Goal: Information Seeking & Learning: Check status

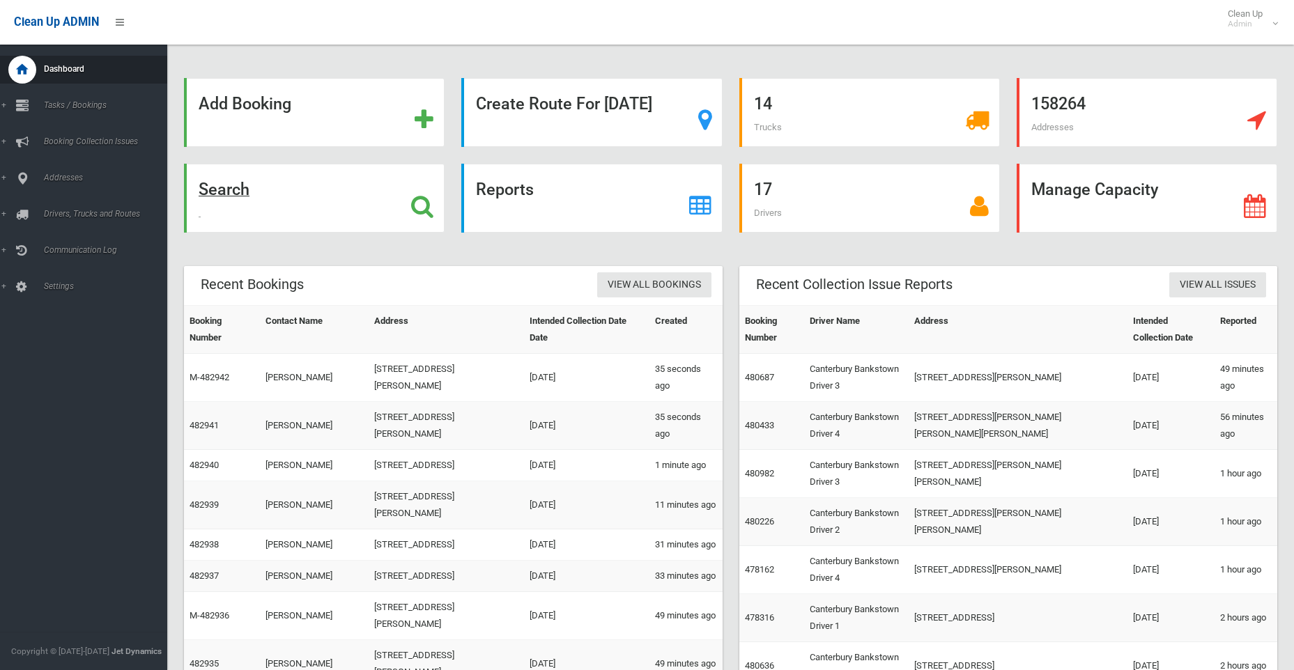
click at [227, 189] on strong "Search" at bounding box center [224, 190] width 51 height 20
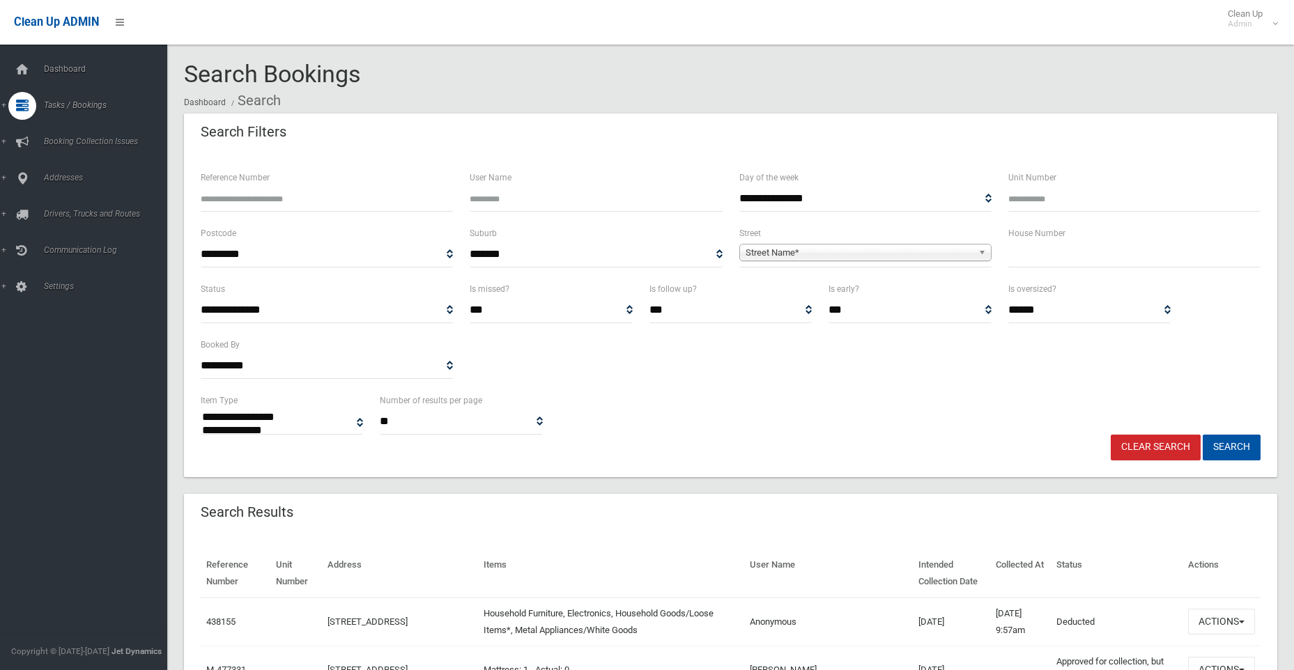
select select
drag, startPoint x: 1087, startPoint y: 261, endPoint x: 1068, endPoint y: 249, distance: 21.9
click at [1080, 257] on input "text" at bounding box center [1134, 255] width 252 height 26
type input "**"
click at [806, 254] on span "Street Name*" at bounding box center [858, 253] width 227 height 17
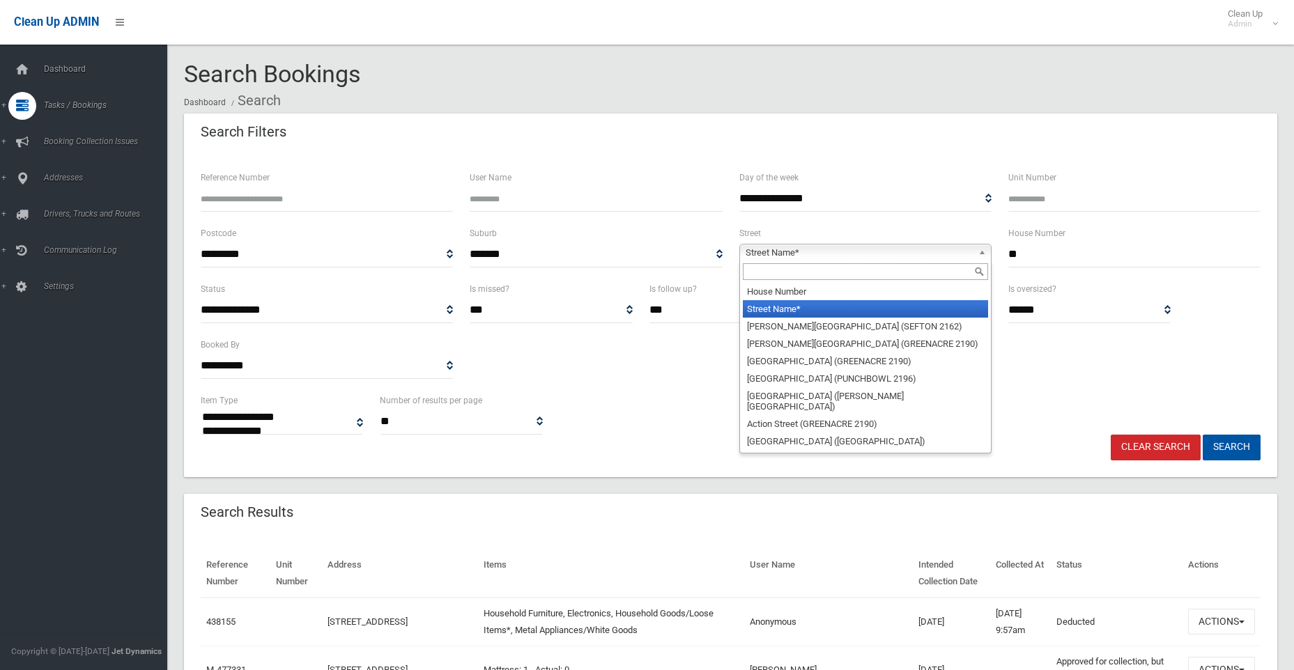
click at [784, 272] on input "text" at bounding box center [865, 271] width 245 height 17
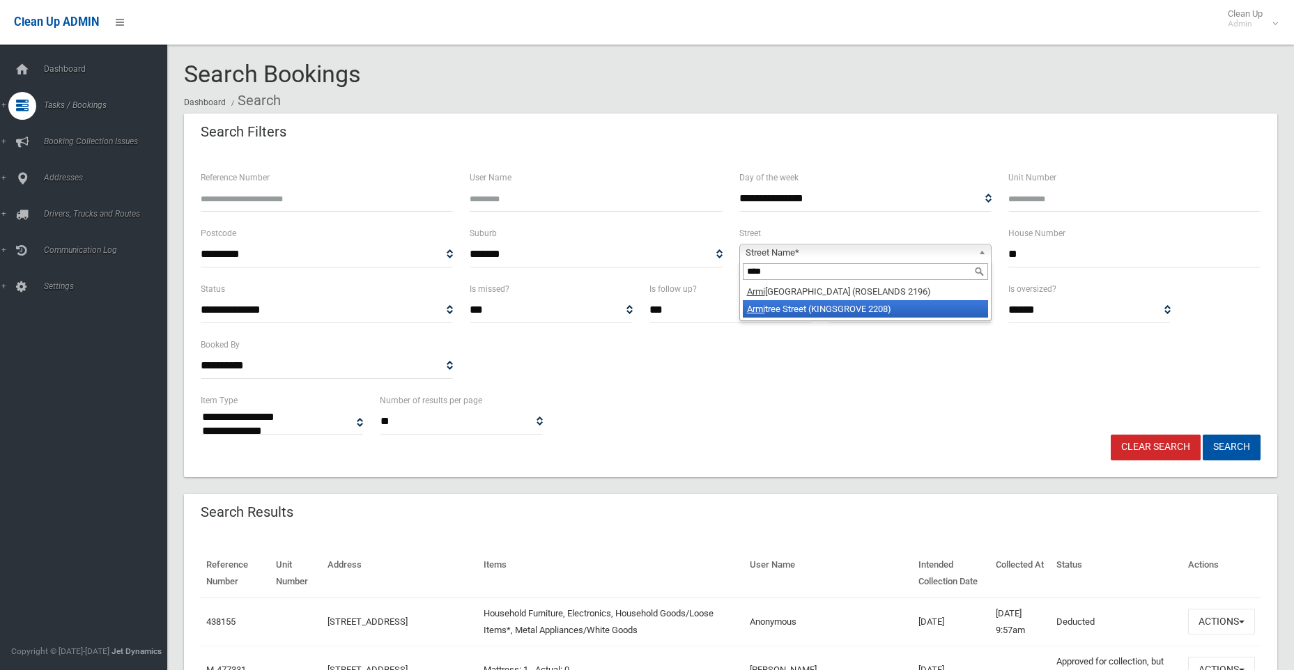
type input "****"
click at [786, 309] on li "Armi tree Street (KINGSGROVE 2208)" at bounding box center [865, 308] width 245 height 17
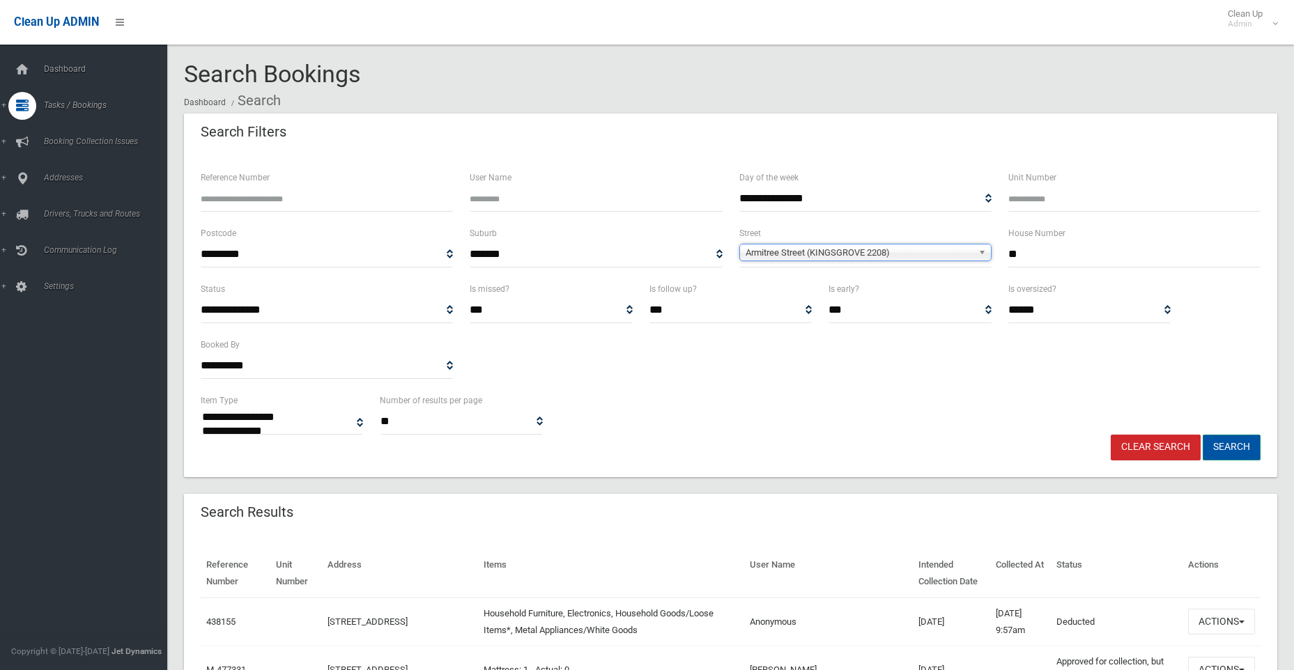
click at [1234, 442] on button "Search" at bounding box center [1231, 448] width 58 height 26
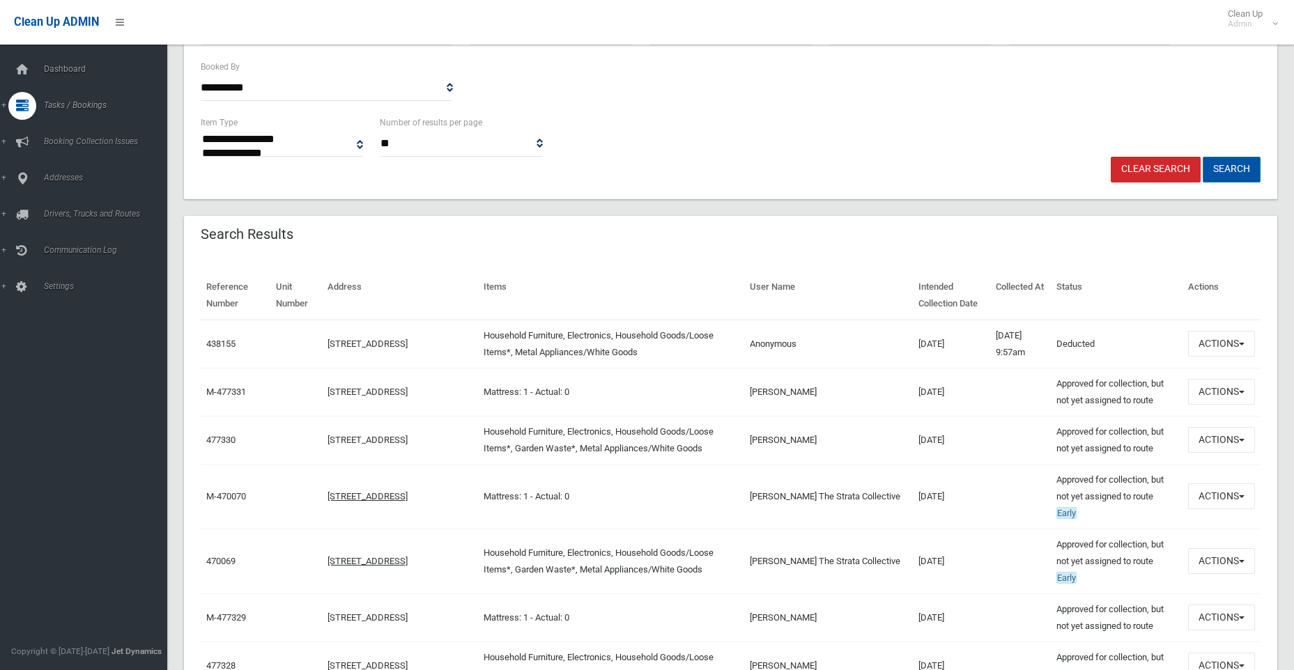
scroll to position [279, 0]
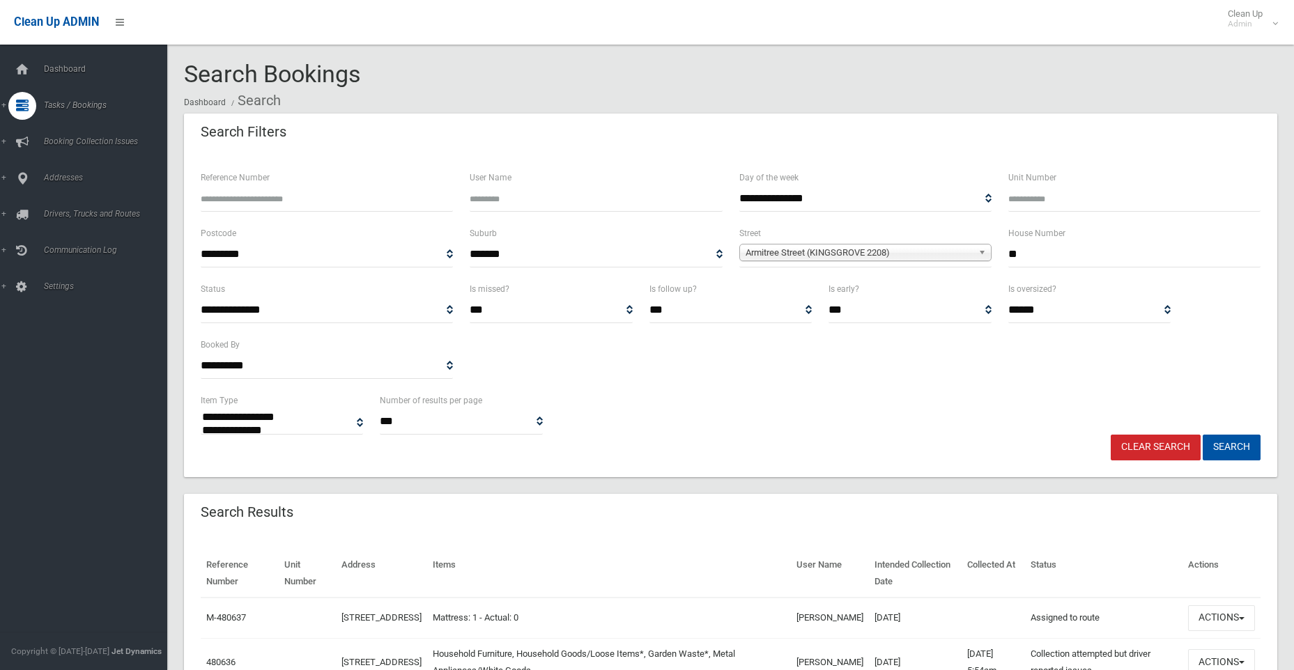
select select
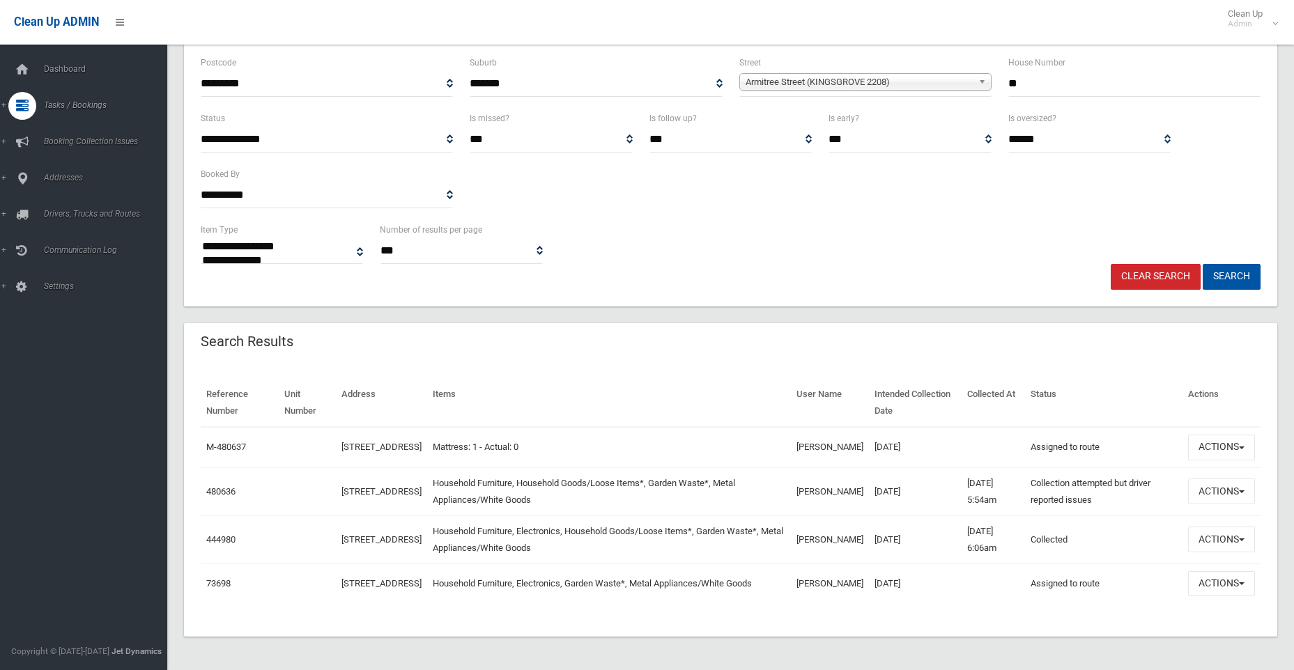
scroll to position [187, 0]
click at [1225, 483] on button "Actions" at bounding box center [1221, 492] width 67 height 26
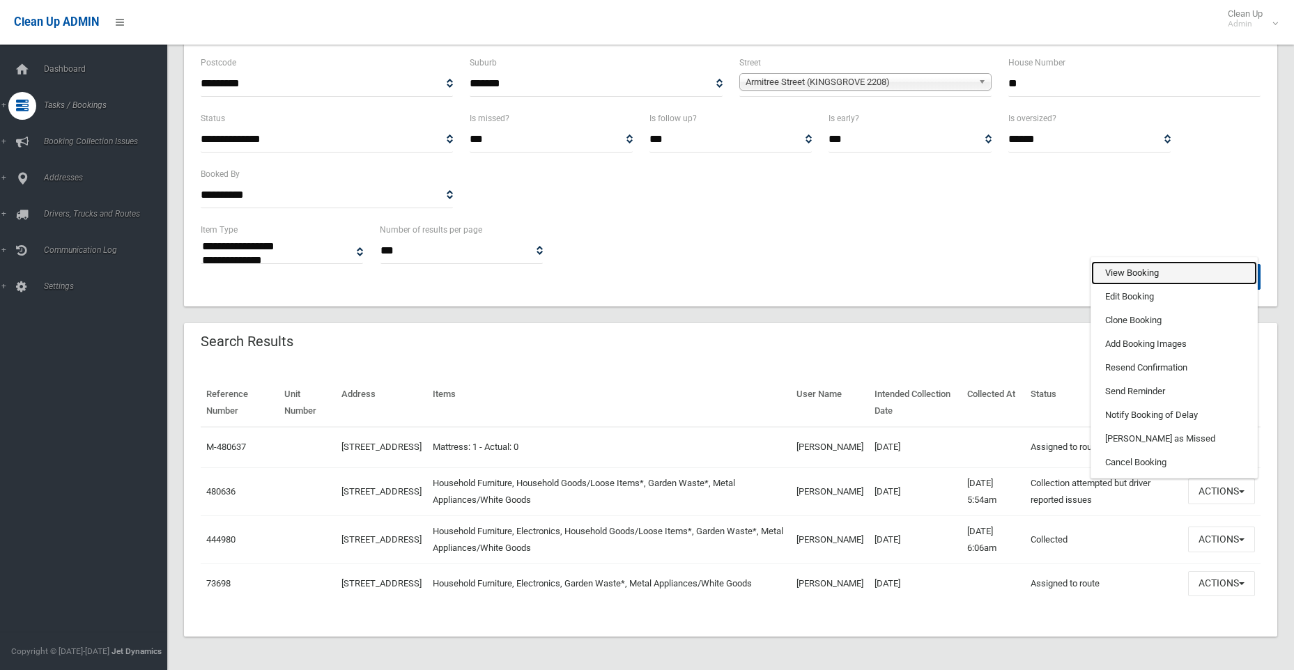
click at [1118, 266] on link "View Booking" at bounding box center [1174, 273] width 166 height 24
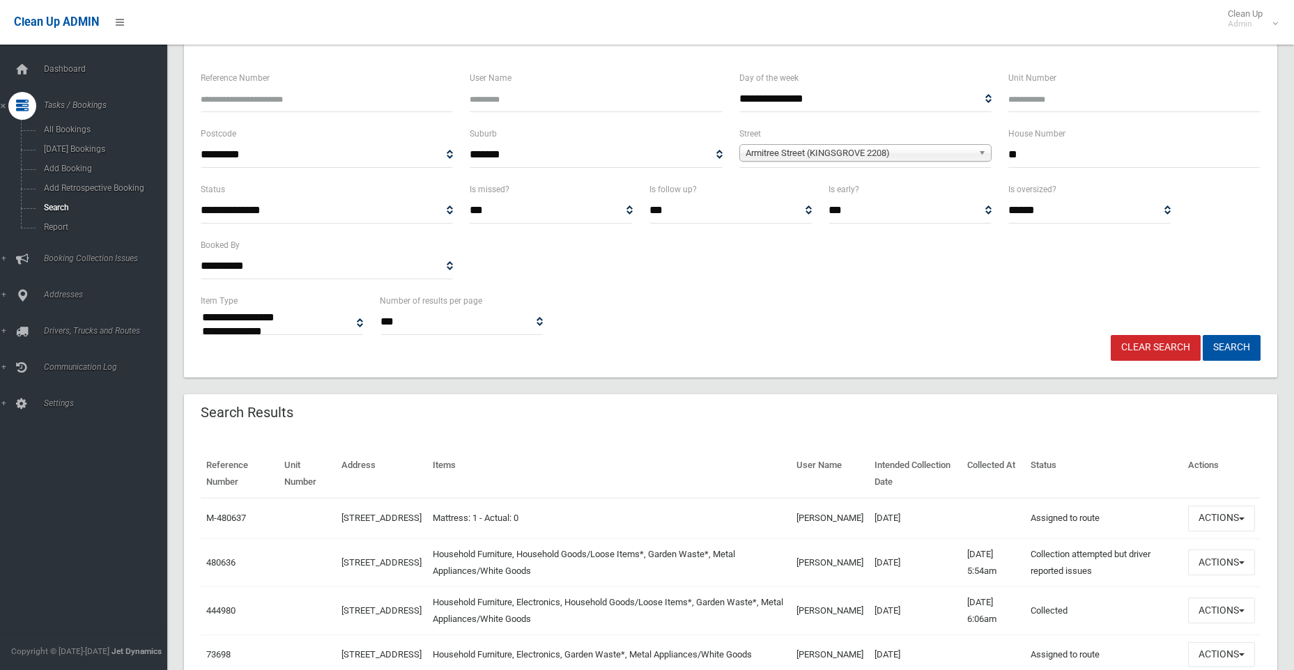
scroll to position [0, 0]
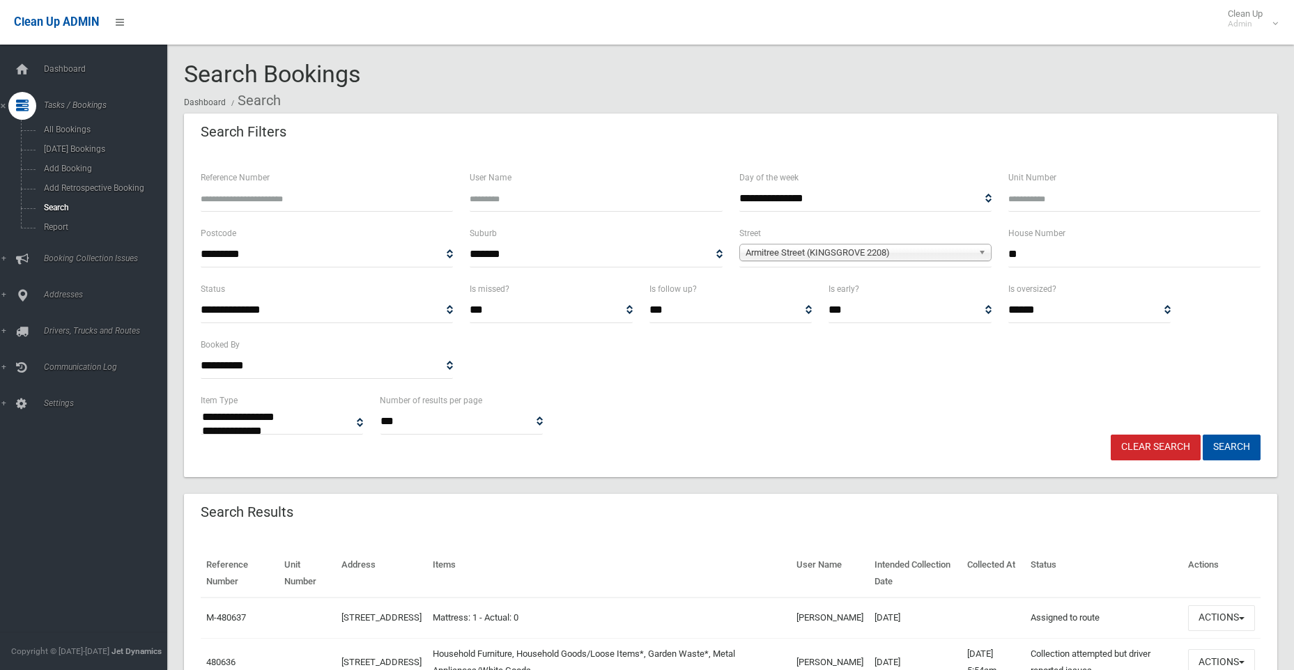
drag, startPoint x: 1052, startPoint y: 248, endPoint x: 984, endPoint y: 251, distance: 68.4
click at [984, 251] on div "**********" at bounding box center [730, 253] width 1076 height 56
type input "**"
click at [773, 252] on span "Armitree Street (KINGSGROVE 2208)" at bounding box center [858, 253] width 227 height 17
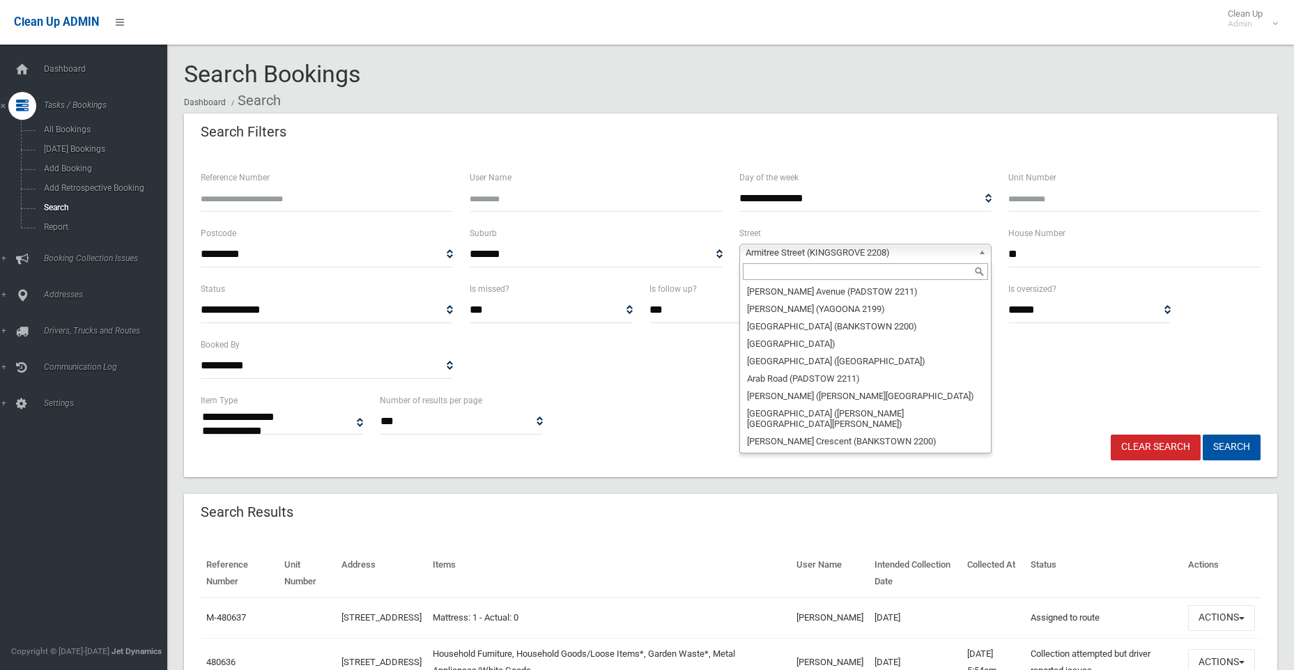
scroll to position [1463, 0]
click at [779, 270] on input "text" at bounding box center [865, 271] width 245 height 17
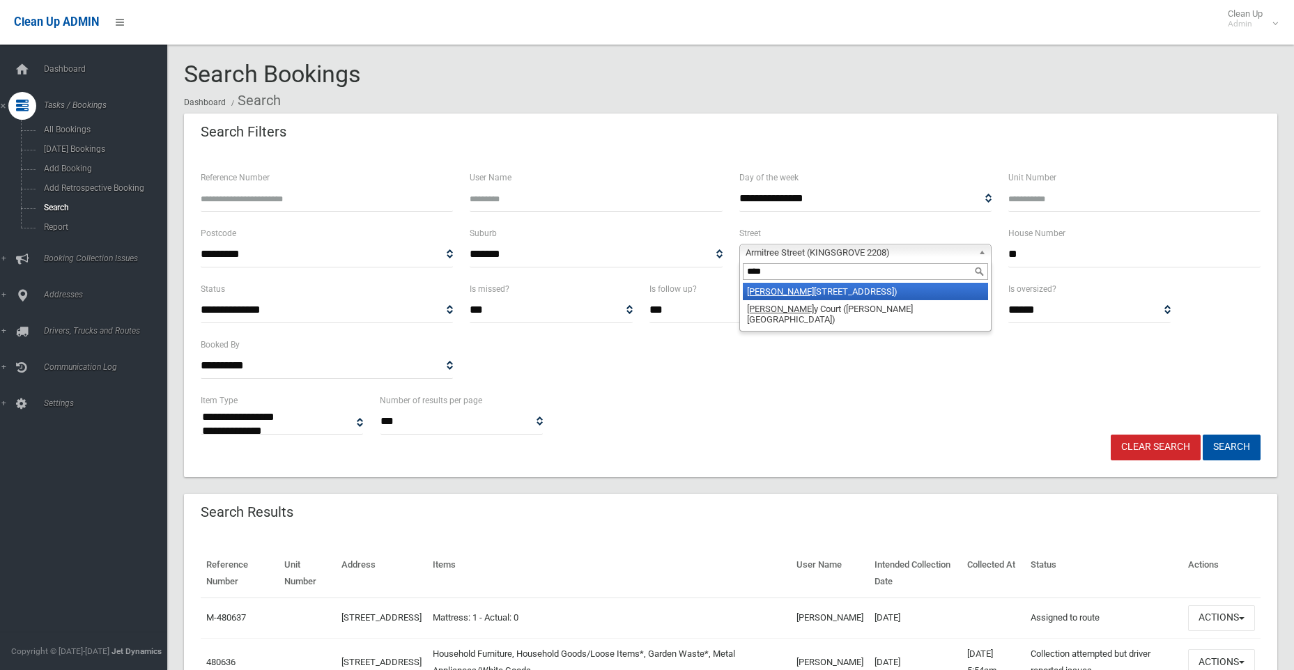
type input "****"
click at [793, 287] on li "Garr ong Road (LAKEMBA 2195)" at bounding box center [865, 291] width 245 height 17
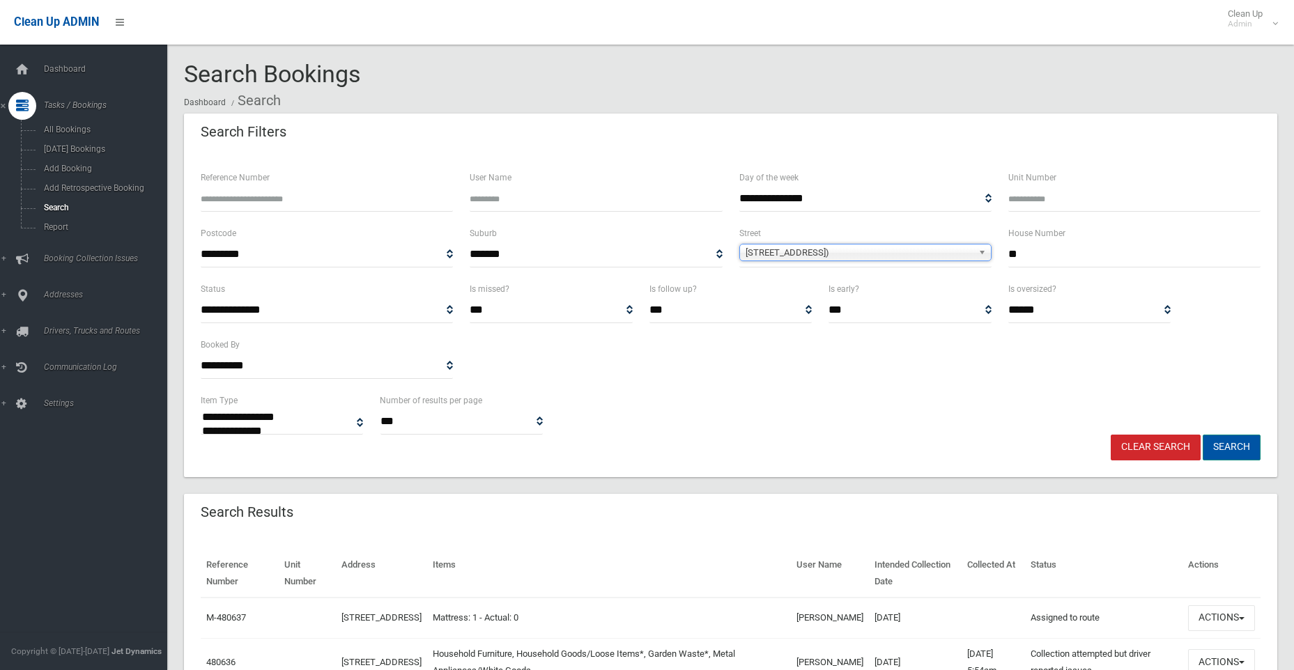
click at [1239, 449] on button "Search" at bounding box center [1231, 448] width 58 height 26
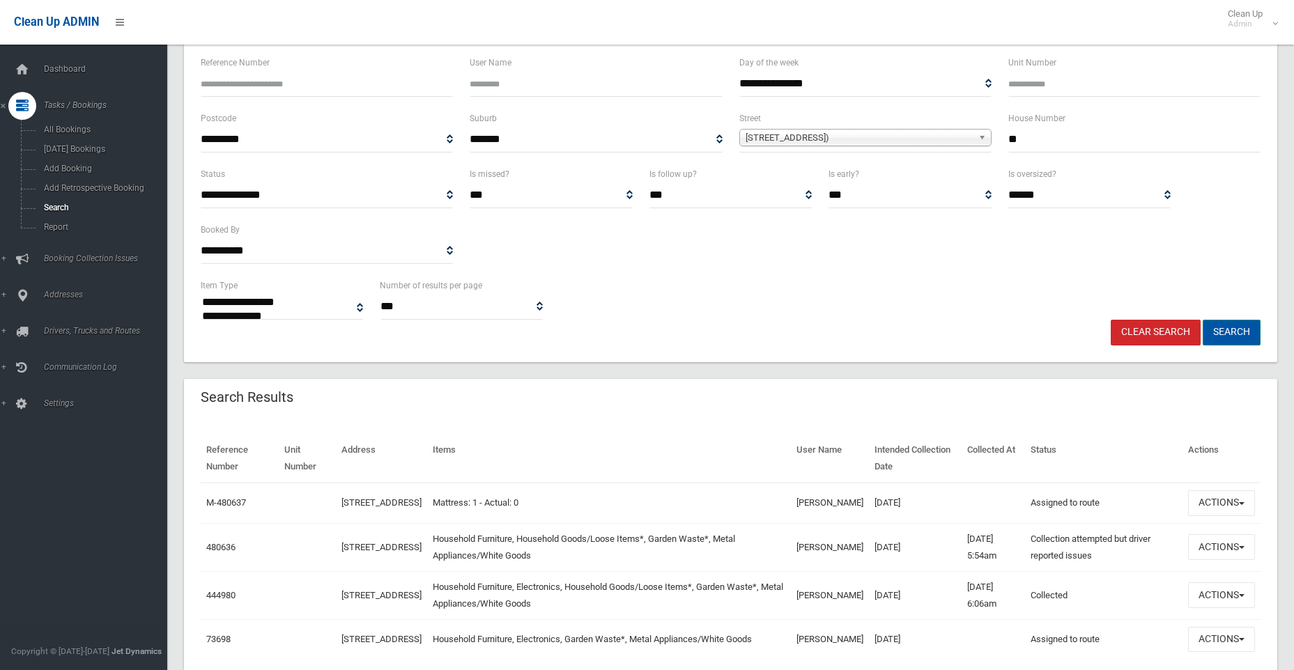
scroll to position [187, 0]
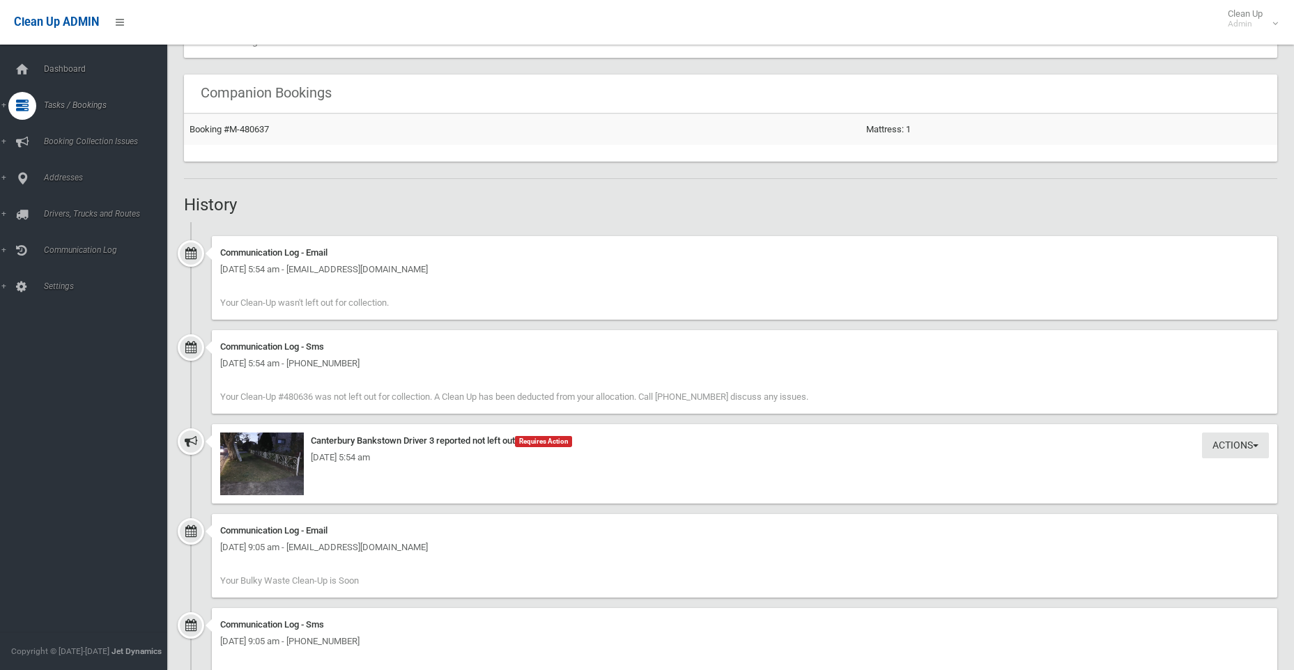
scroll to position [1045, 0]
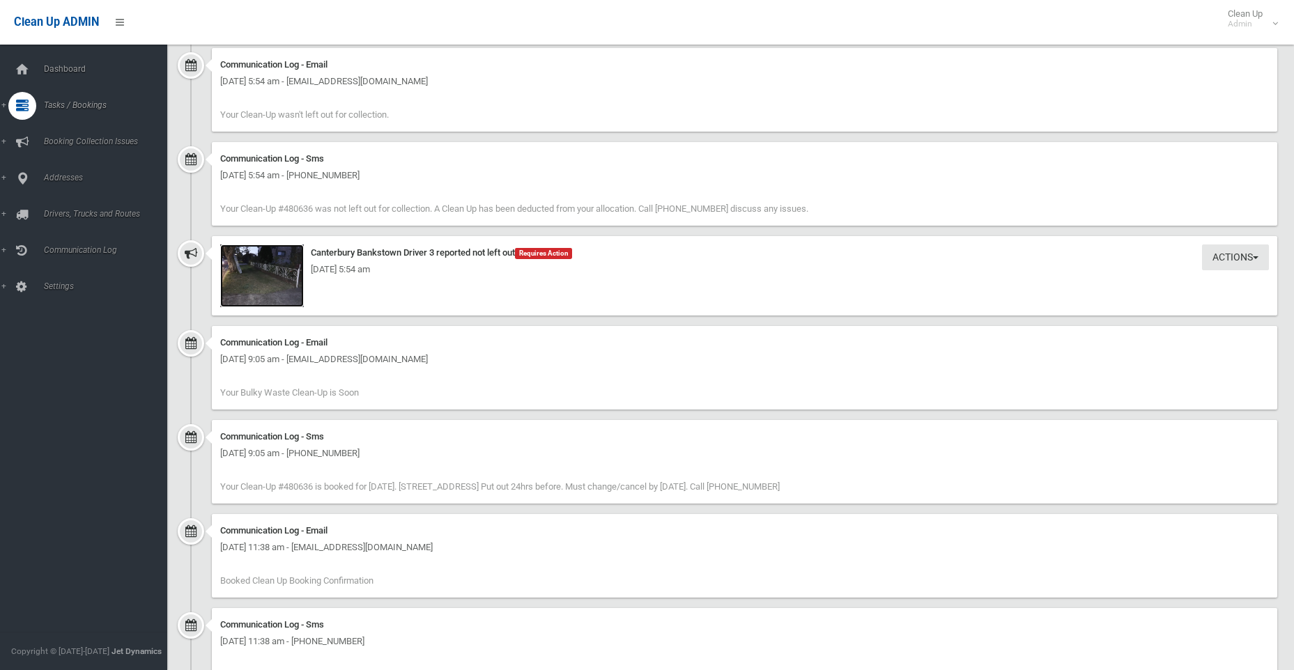
click at [252, 257] on img at bounding box center [262, 276] width 84 height 63
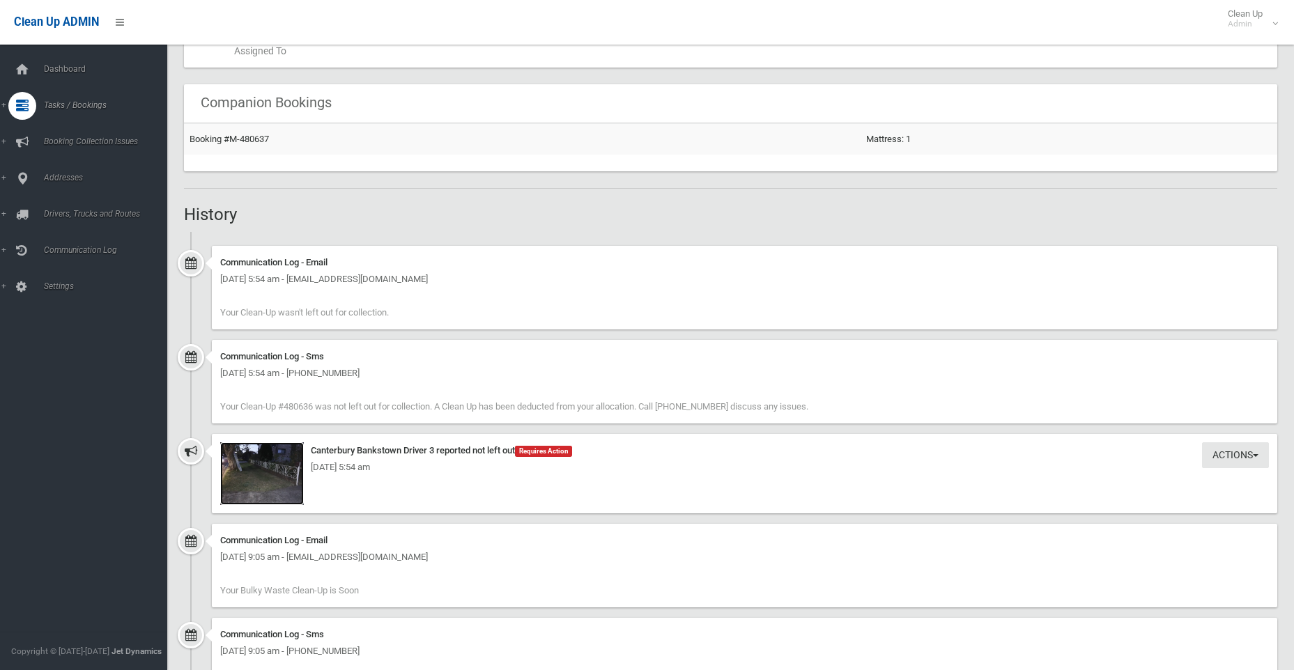
scroll to position [823, 0]
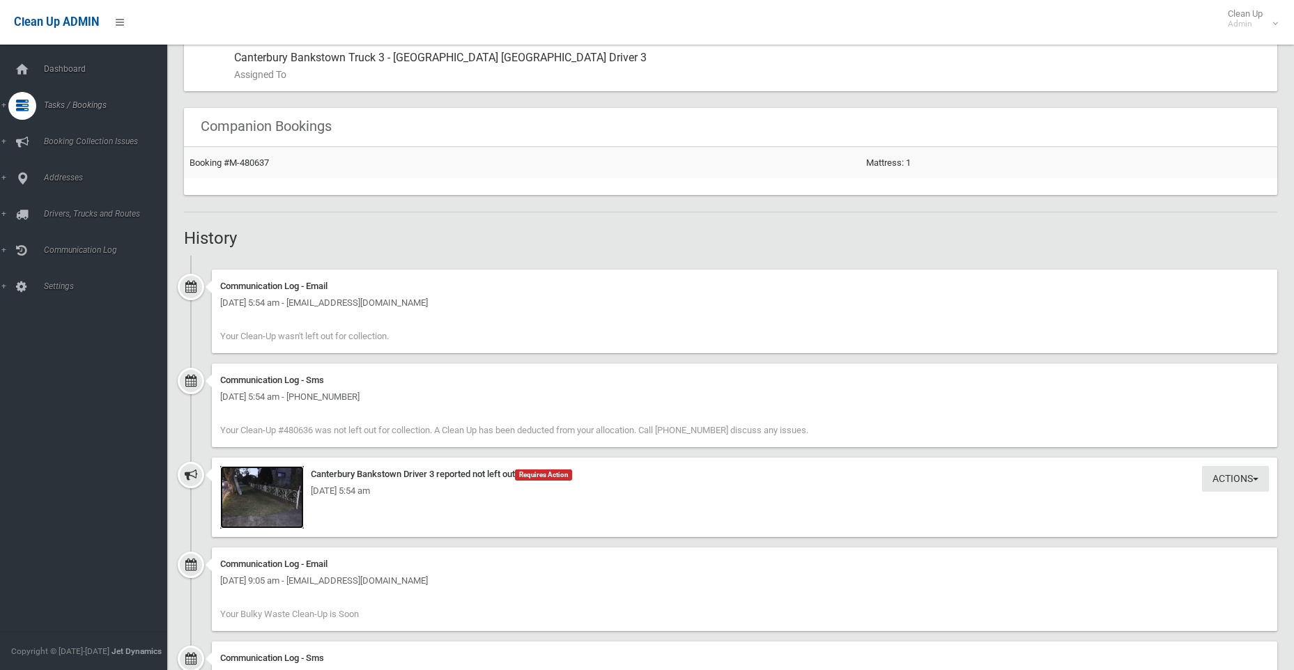
click at [263, 502] on img at bounding box center [262, 497] width 84 height 63
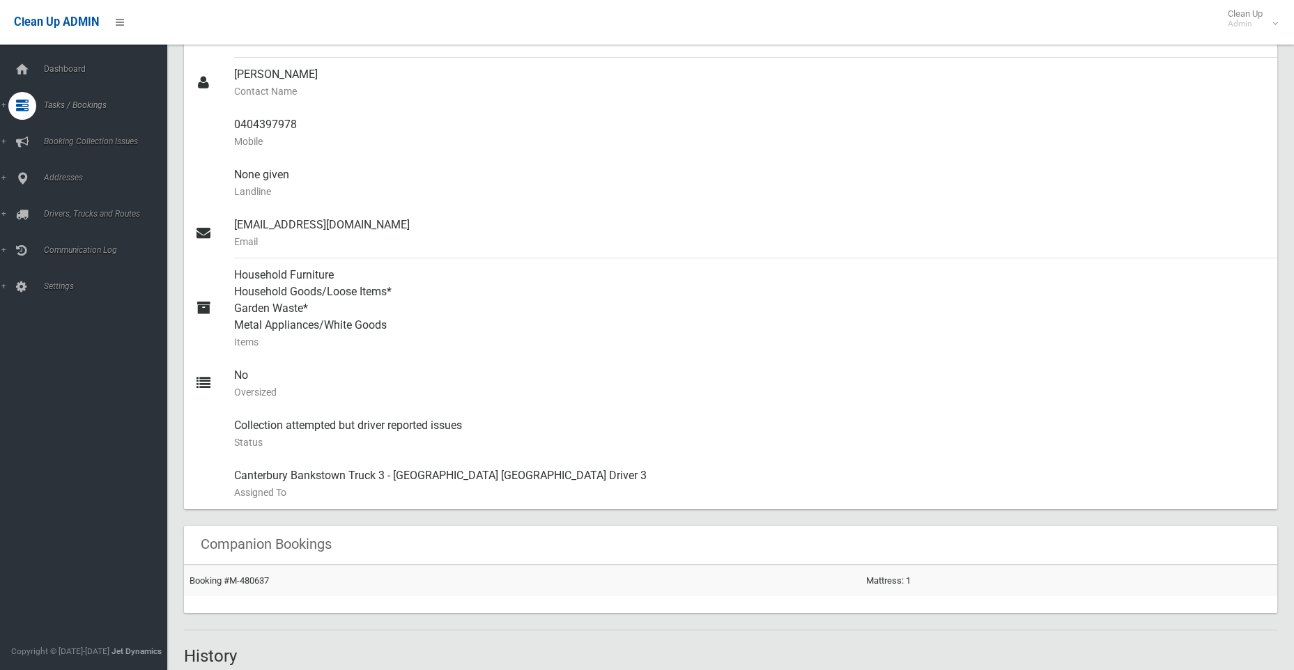
scroll to position [0, 0]
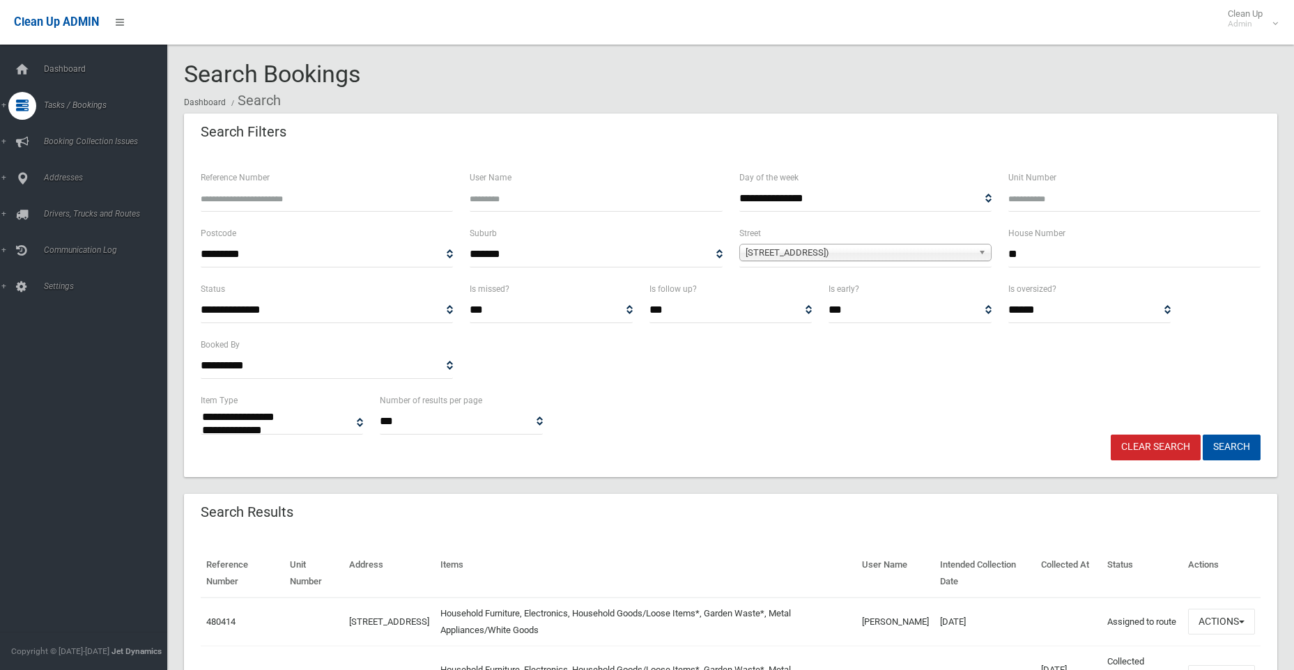
select select
drag, startPoint x: 1037, startPoint y: 253, endPoint x: 964, endPoint y: 249, distance: 73.2
click at [964, 249] on div "**********" at bounding box center [730, 253] width 1076 height 56
click at [1049, 252] on input "**" at bounding box center [1134, 255] width 252 height 26
drag, startPoint x: 1049, startPoint y: 252, endPoint x: 986, endPoint y: 253, distance: 62.7
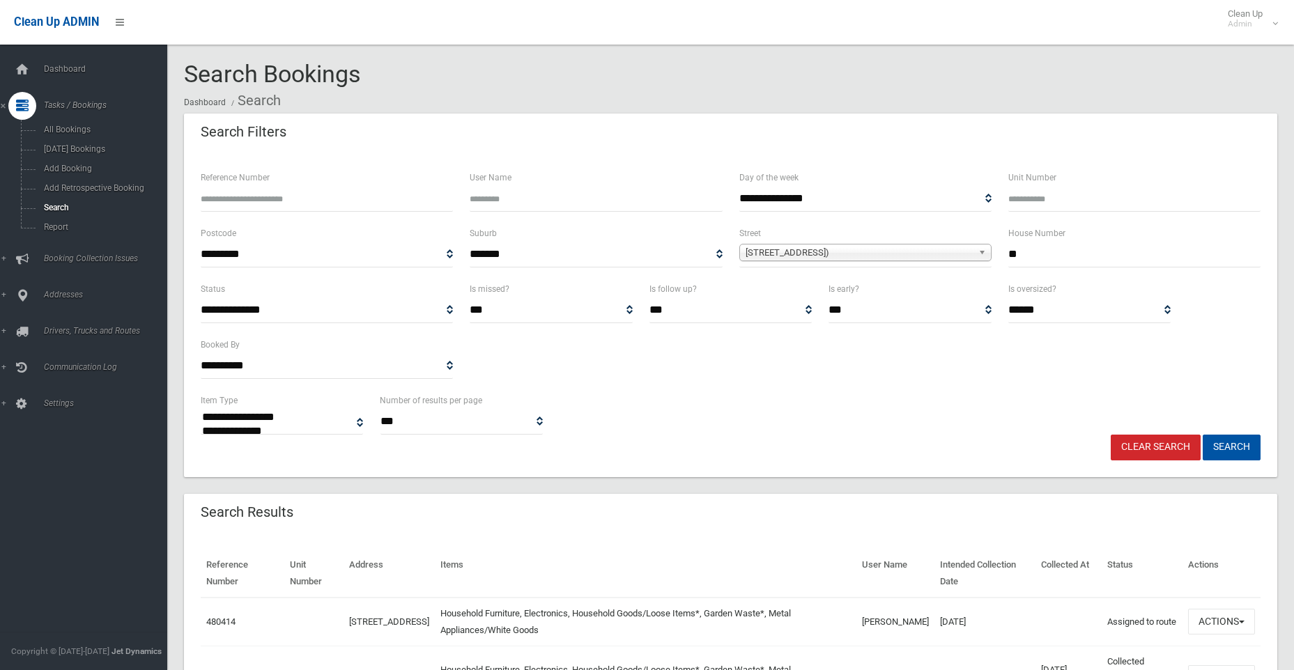
click at [986, 253] on div "**********" at bounding box center [730, 253] width 1076 height 56
type input "***"
click at [828, 251] on span "Garrong Road (LAKEMBA 2195)" at bounding box center [858, 253] width 227 height 17
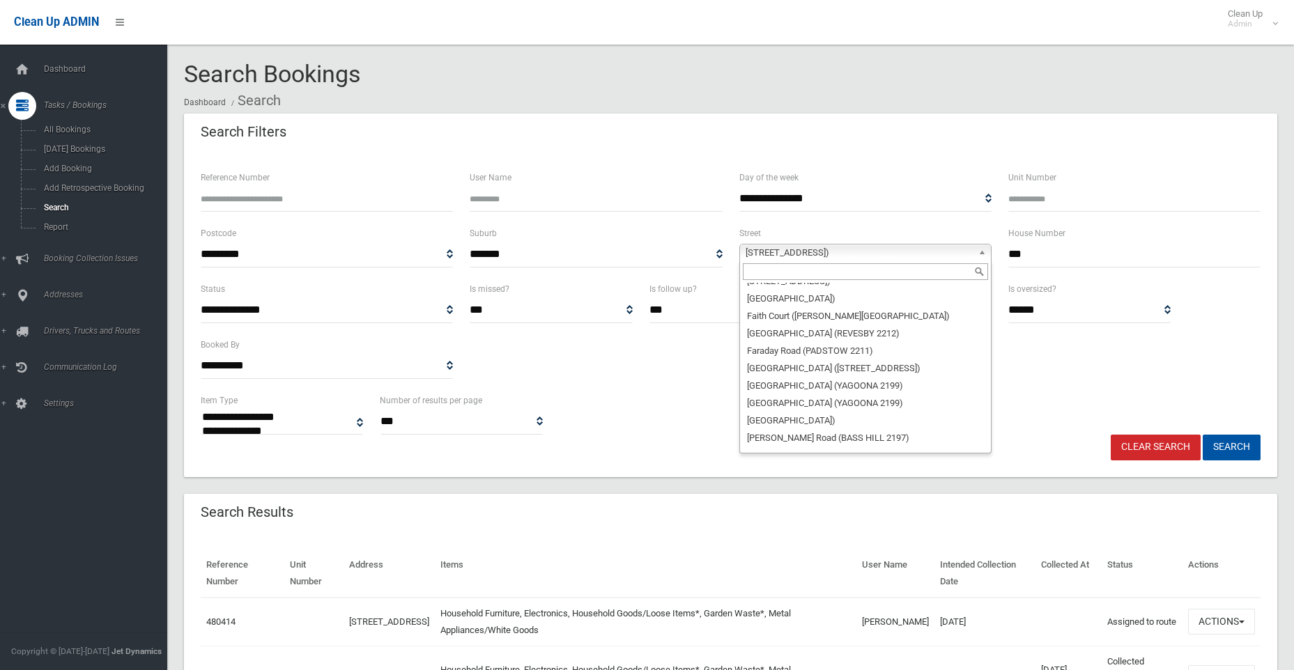
scroll to position [13863, 0]
click at [805, 270] on input "text" at bounding box center [865, 271] width 245 height 17
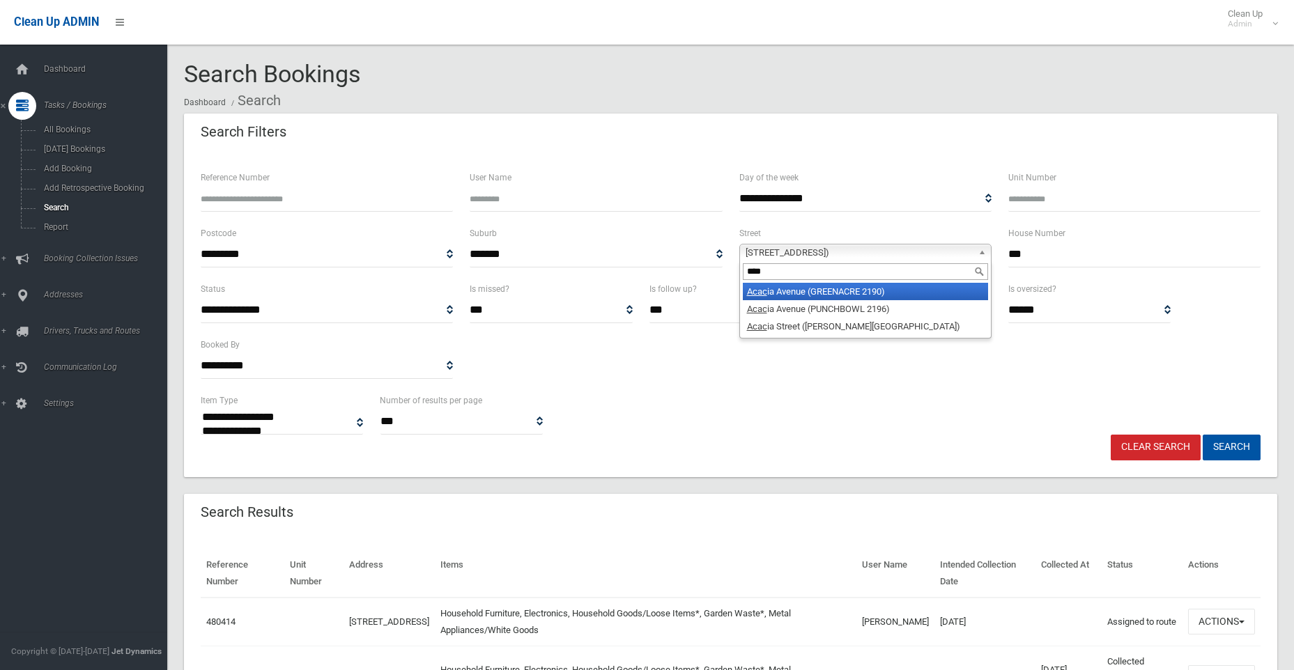
type input "****"
click at [798, 293] on li "Acac ia Avenue (GREENACRE 2190)" at bounding box center [865, 291] width 245 height 17
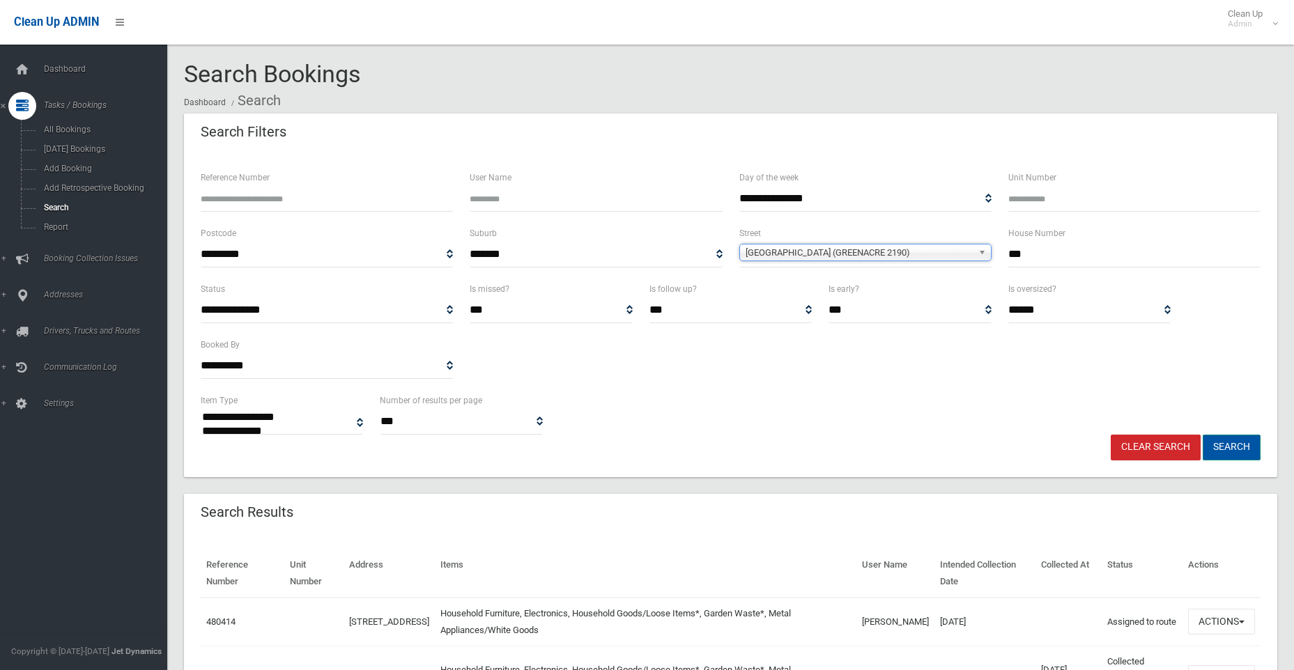
click at [1225, 442] on button "Search" at bounding box center [1231, 448] width 58 height 26
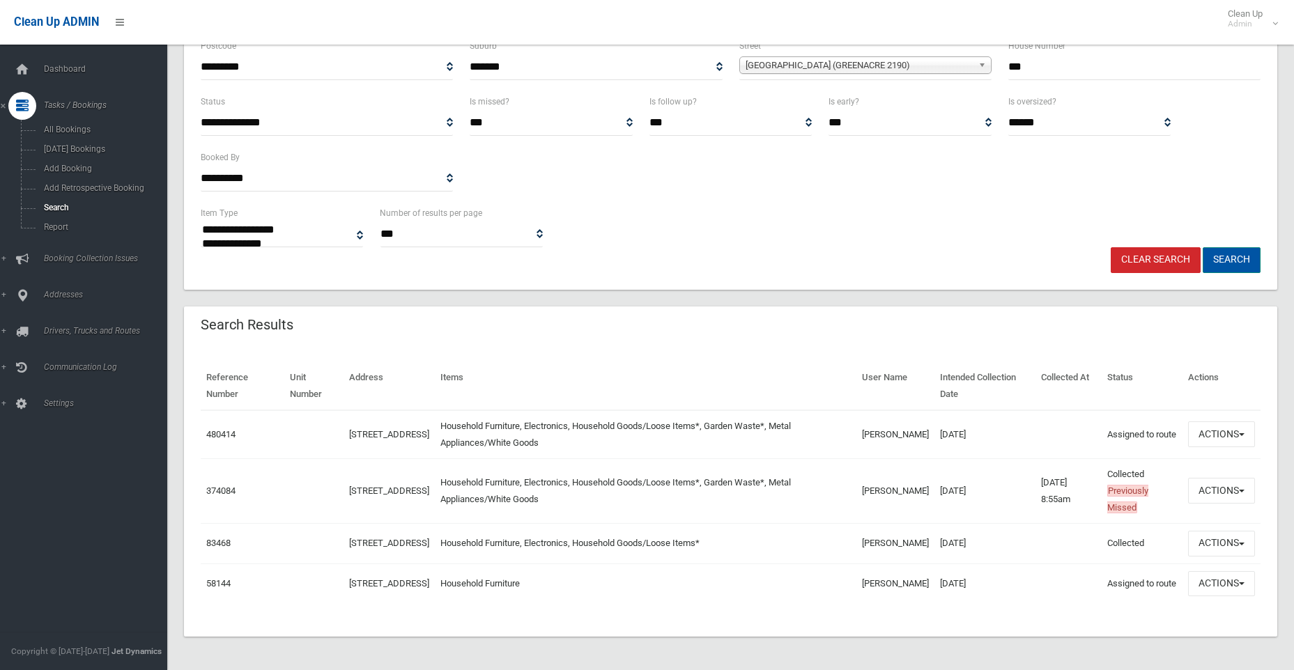
scroll to position [203, 0]
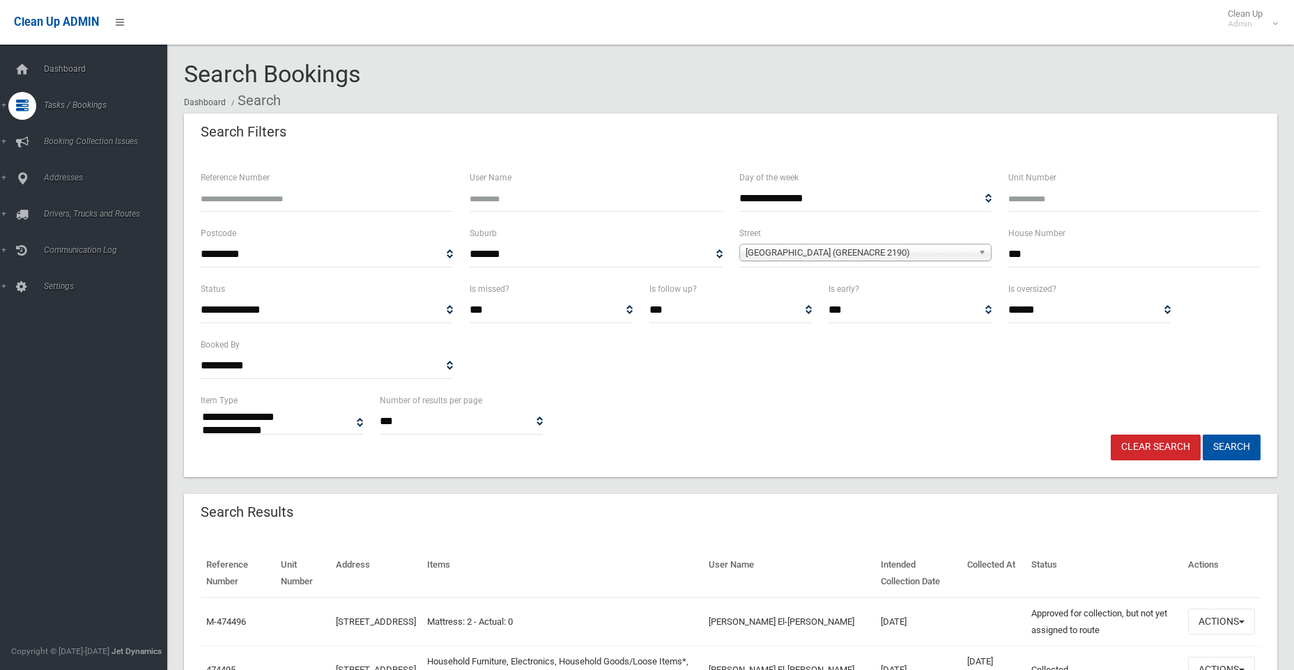
select select
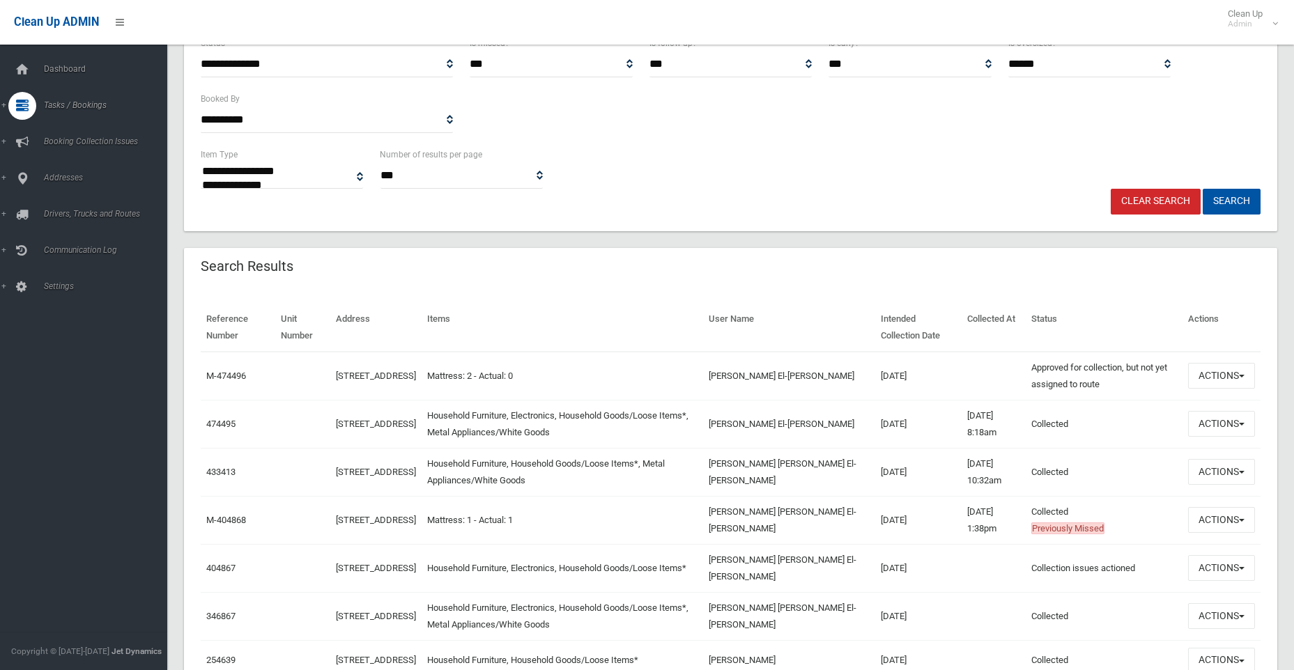
scroll to position [348, 0]
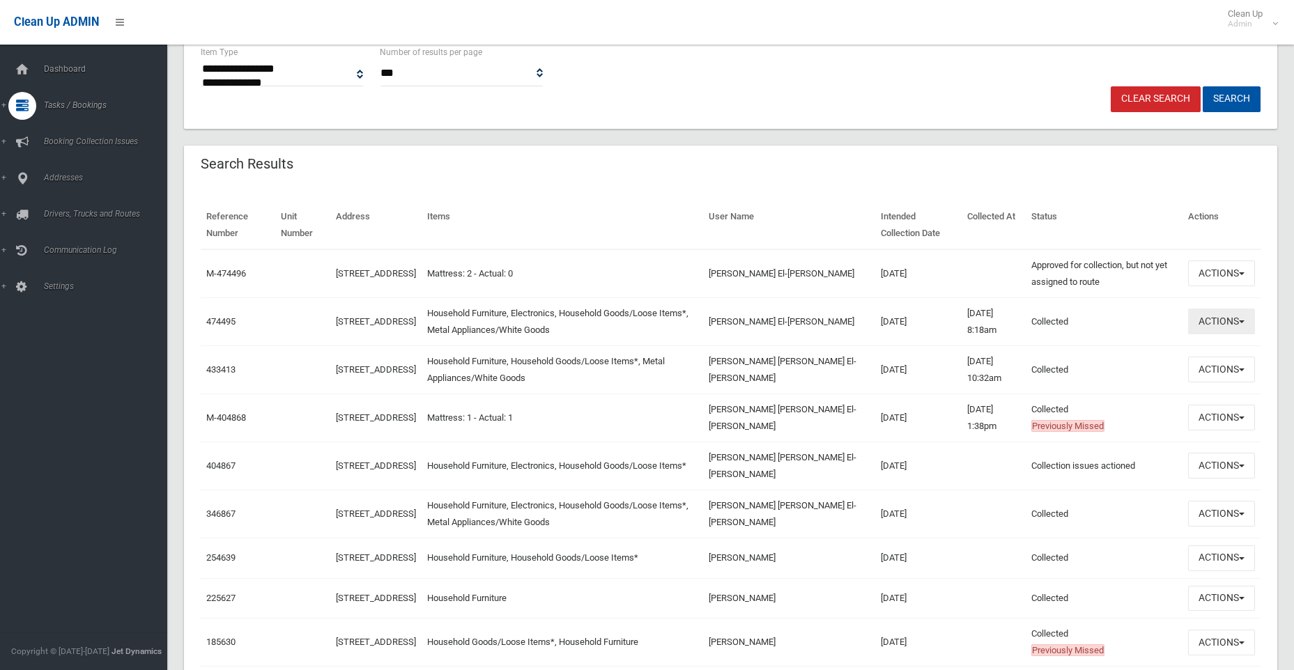
click at [1216, 318] on button "Actions" at bounding box center [1221, 322] width 67 height 26
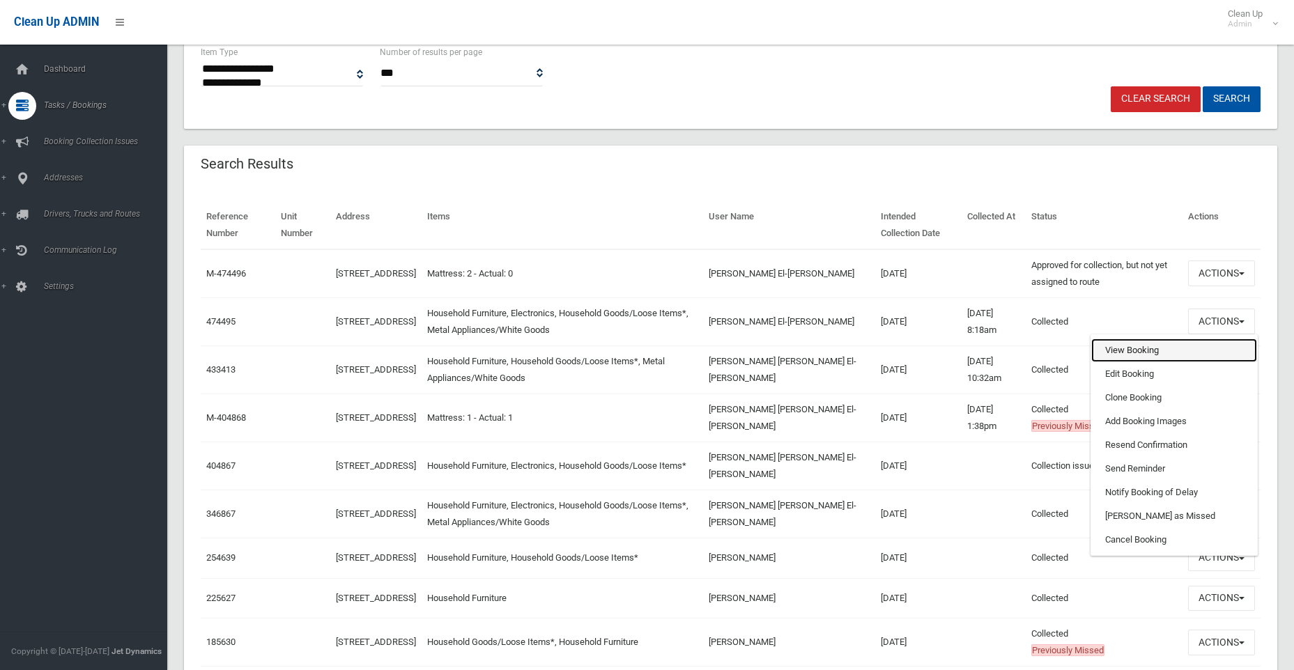
click at [1130, 350] on link "View Booking" at bounding box center [1174, 351] width 166 height 24
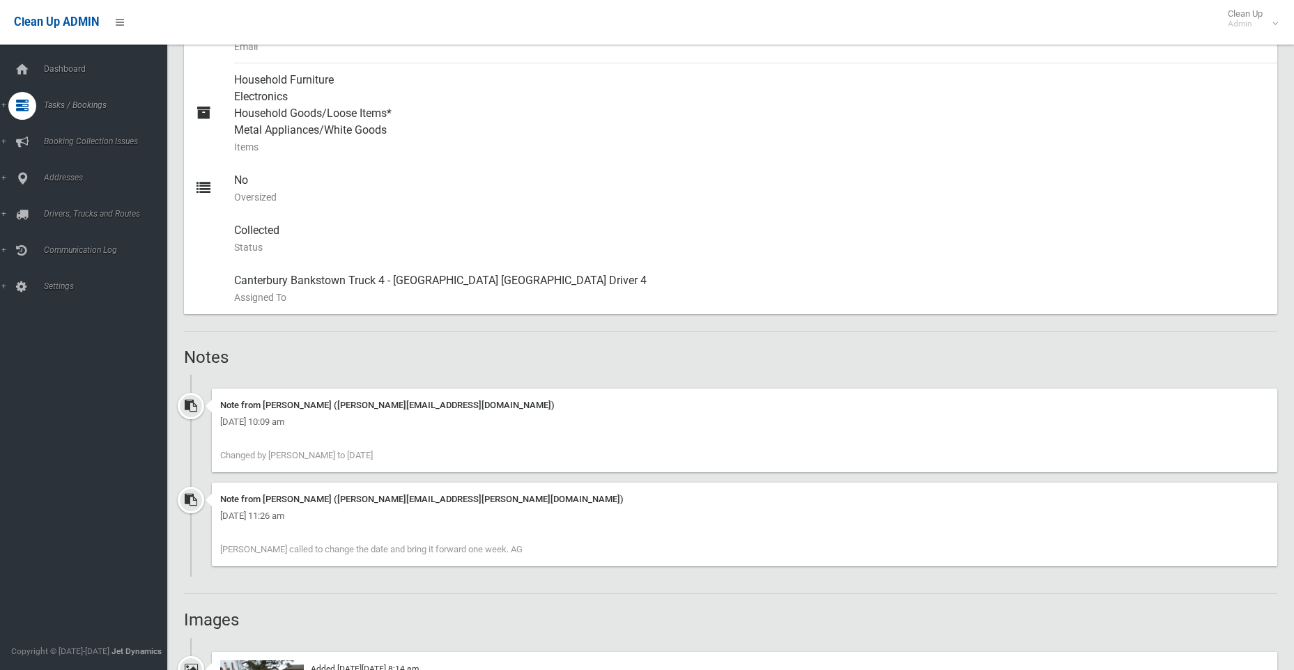
scroll to position [836, 0]
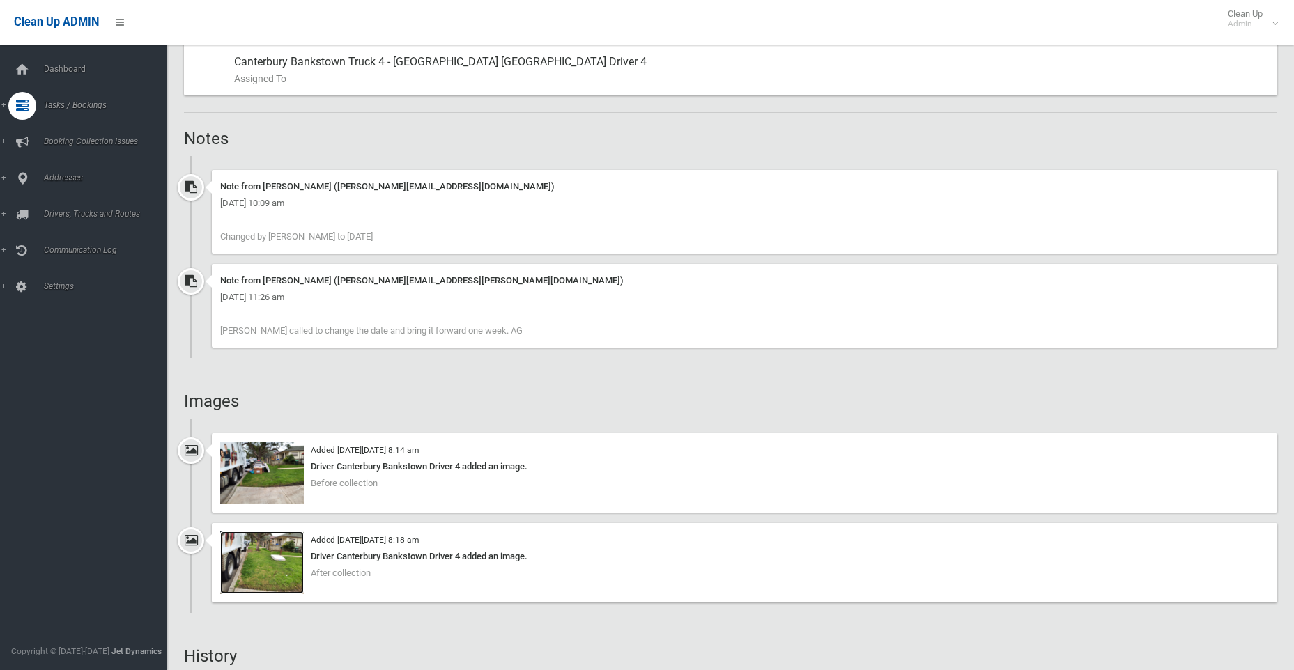
click at [261, 561] on img at bounding box center [262, 563] width 84 height 63
click at [261, 470] on img at bounding box center [262, 473] width 84 height 63
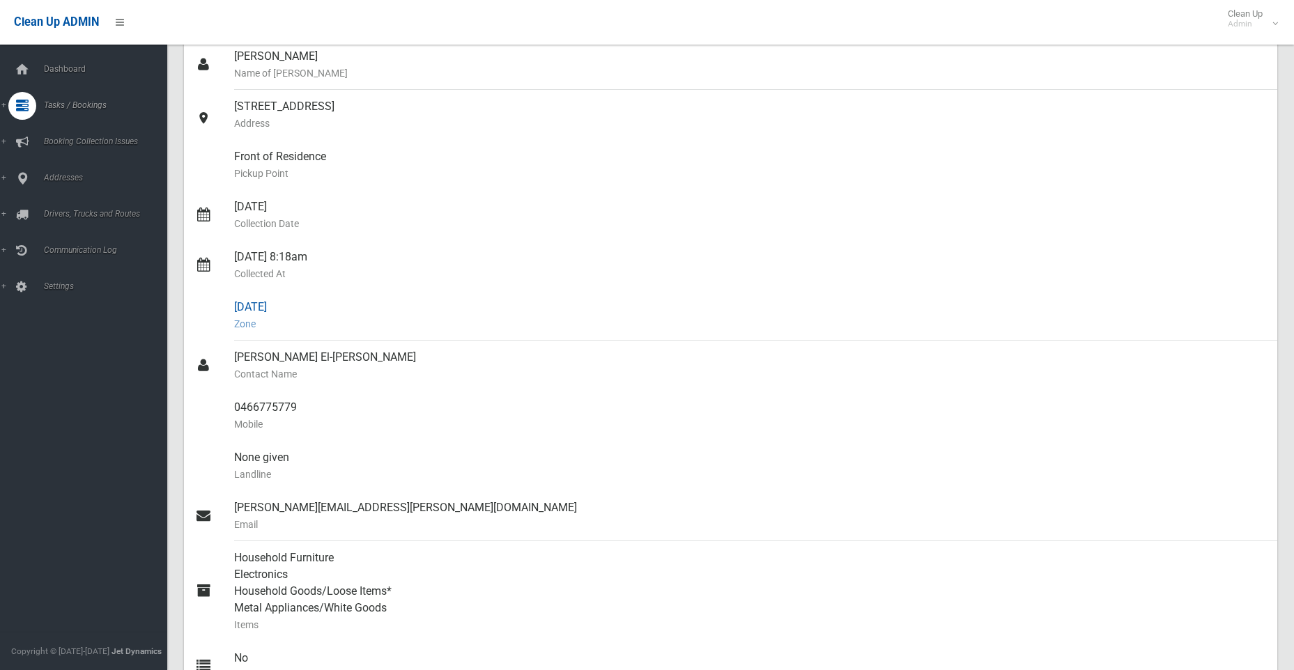
scroll to position [0, 0]
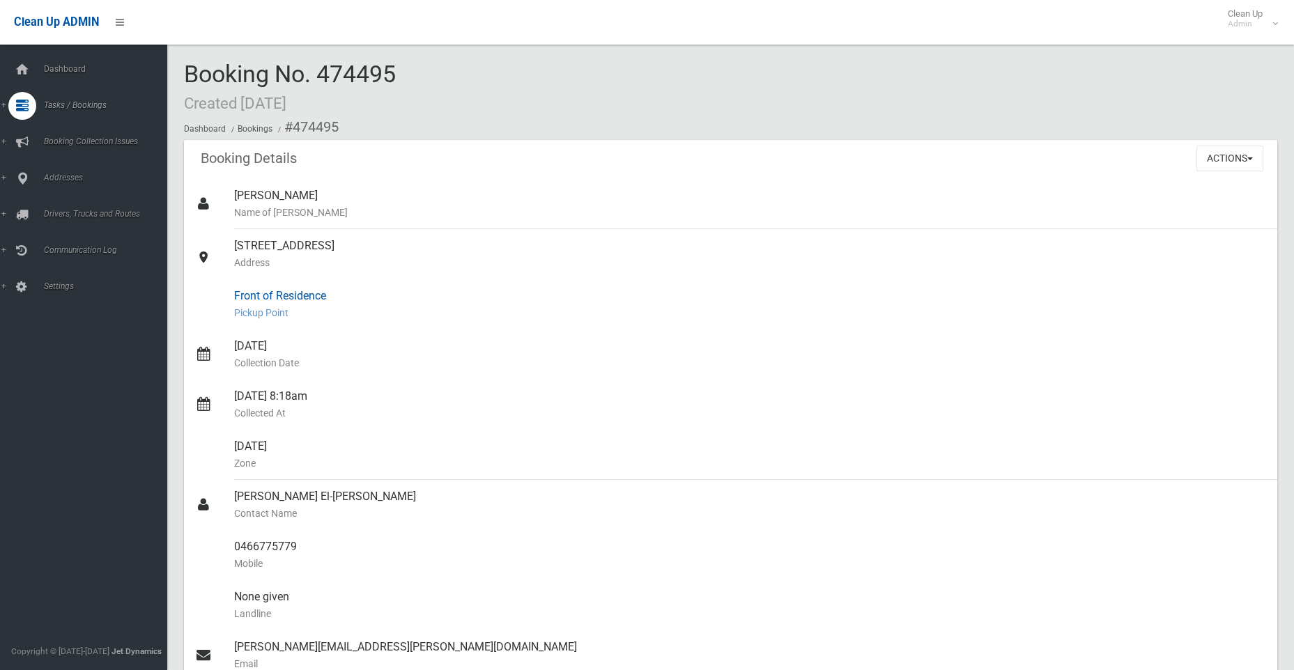
drag, startPoint x: 500, startPoint y: 393, endPoint x: 504, endPoint y: 290, distance: 103.2
click at [504, 290] on ul "[PERSON_NAME] Name of [PERSON_NAME] [STREET_ADDRESS] Address Front of Residence…" at bounding box center [730, 555] width 1093 height 752
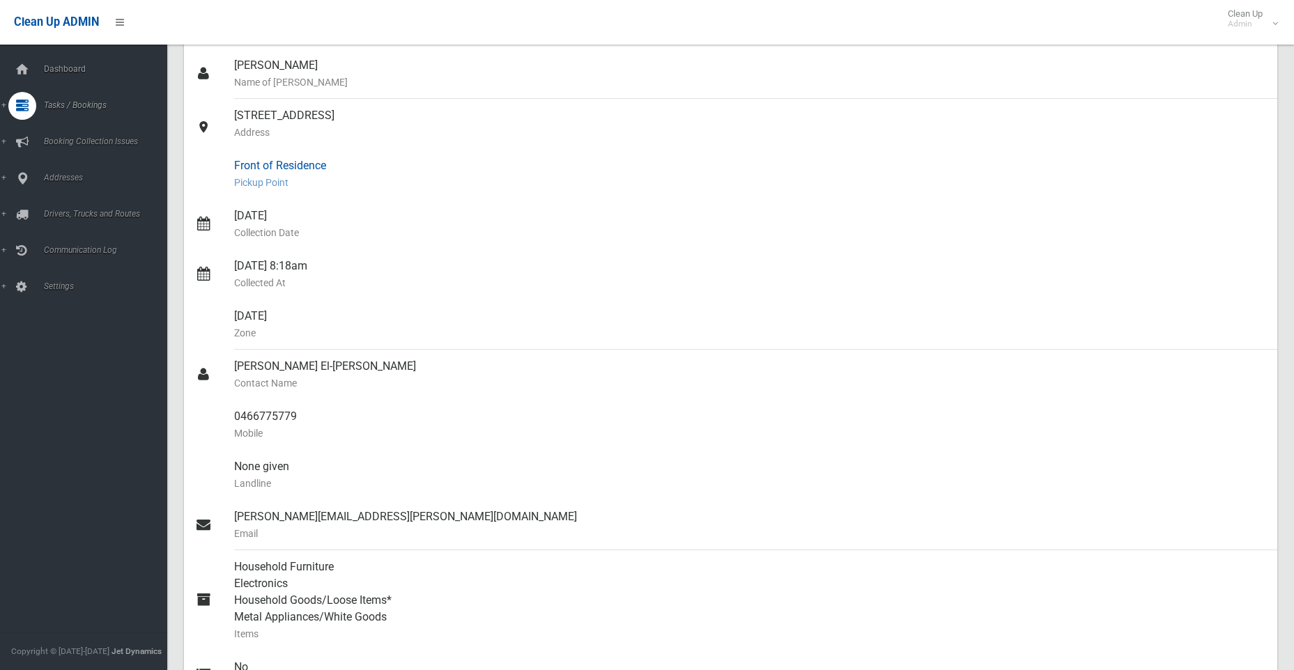
scroll to position [139, 0]
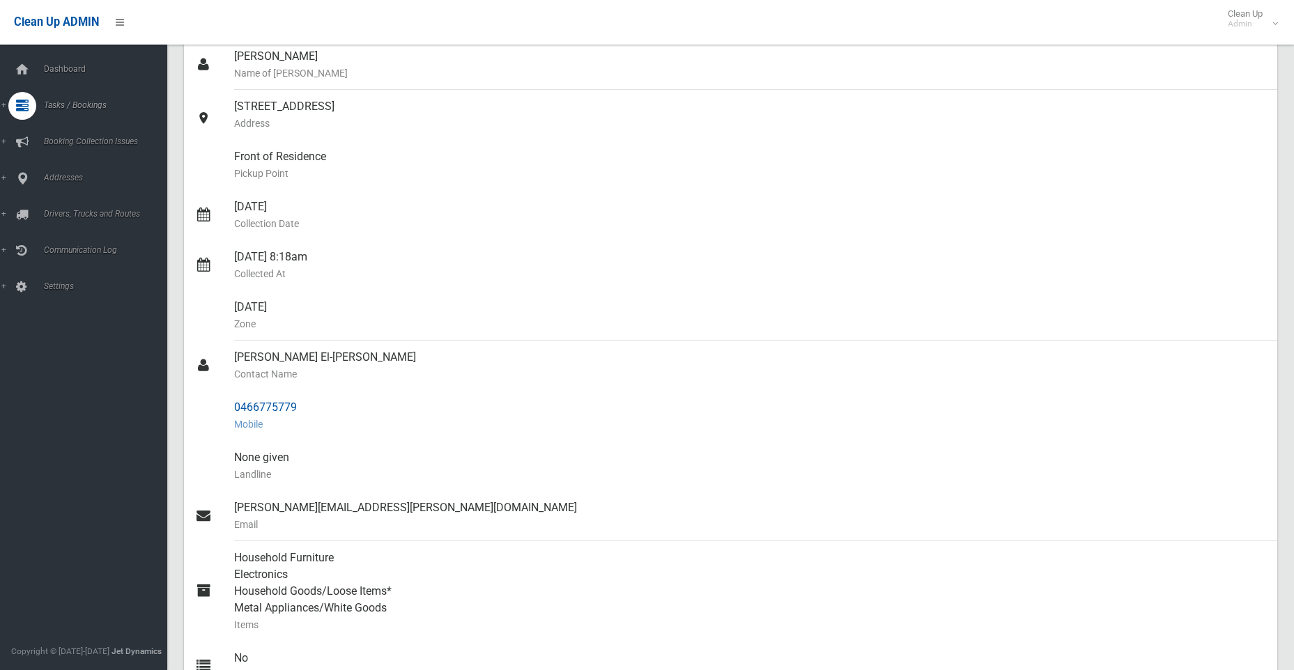
click at [527, 432] on small "Mobile" at bounding box center [750, 424] width 1032 height 17
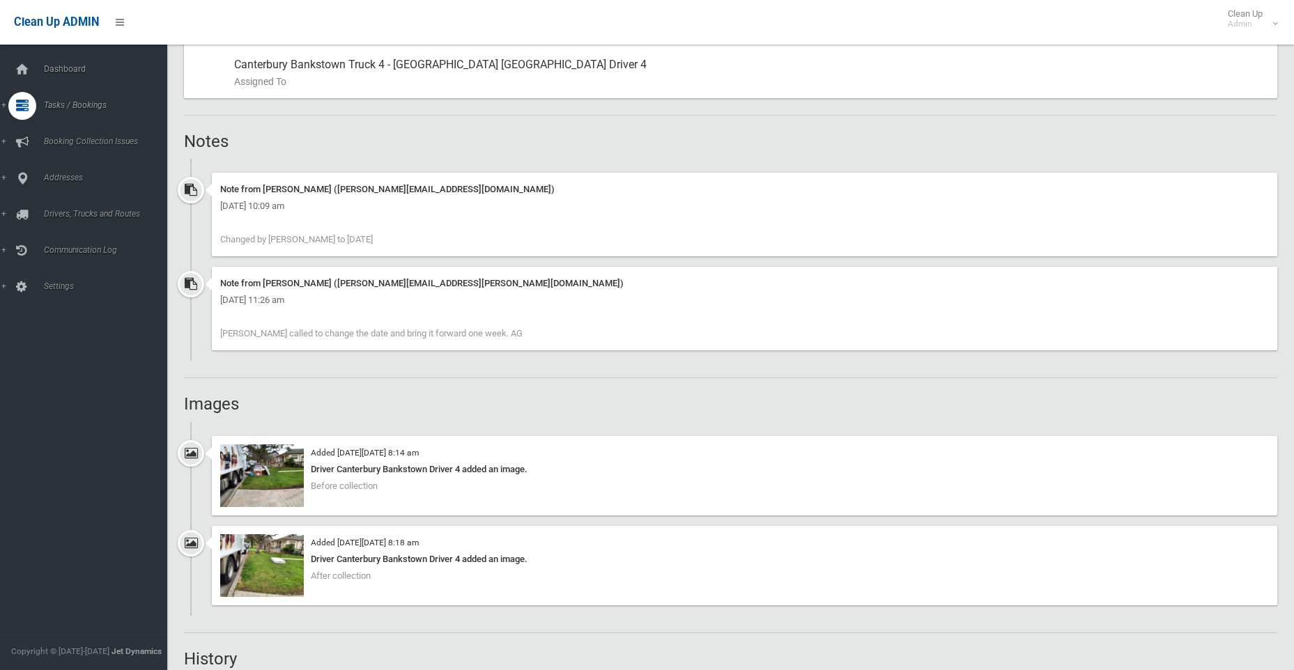
scroll to position [836, 0]
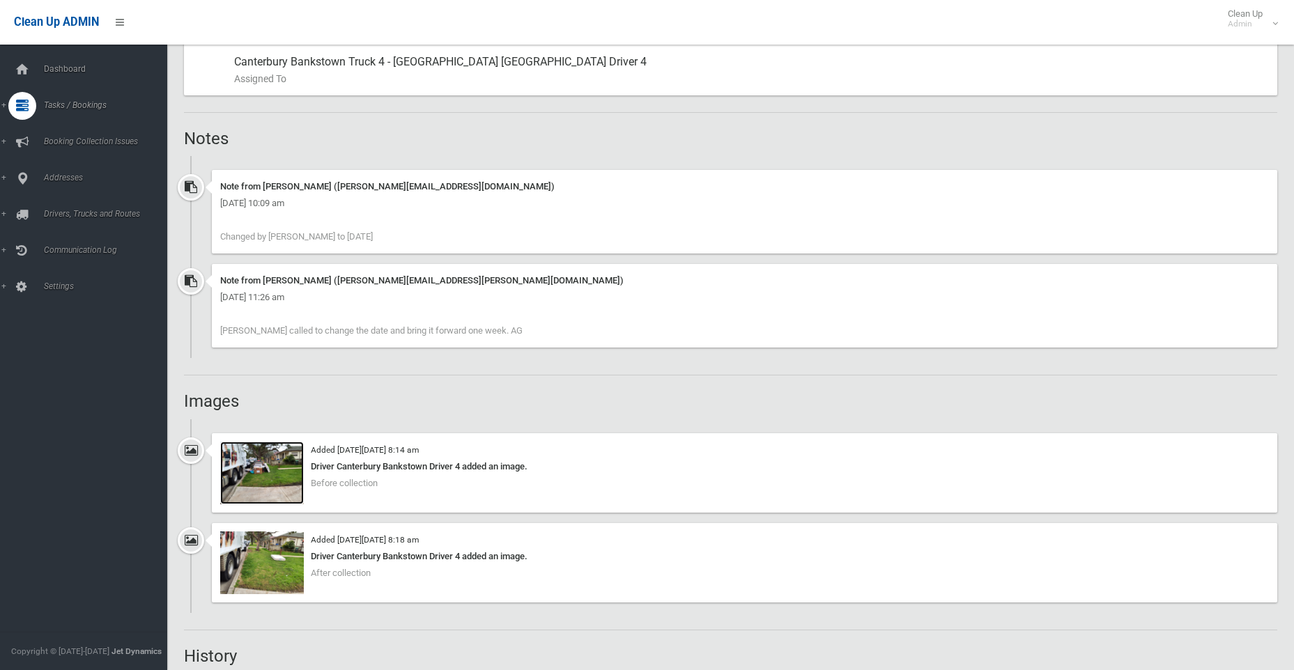
click at [260, 472] on img at bounding box center [262, 473] width 84 height 63
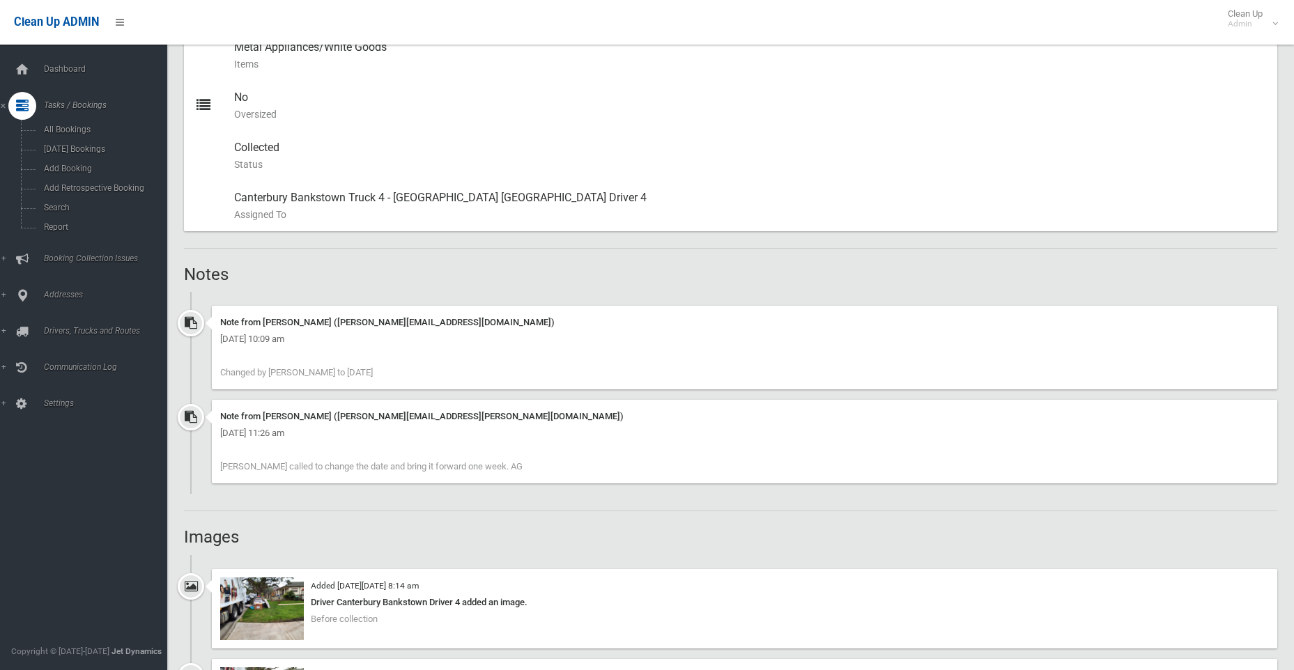
scroll to position [384, 0]
